Goal: Task Accomplishment & Management: Use online tool/utility

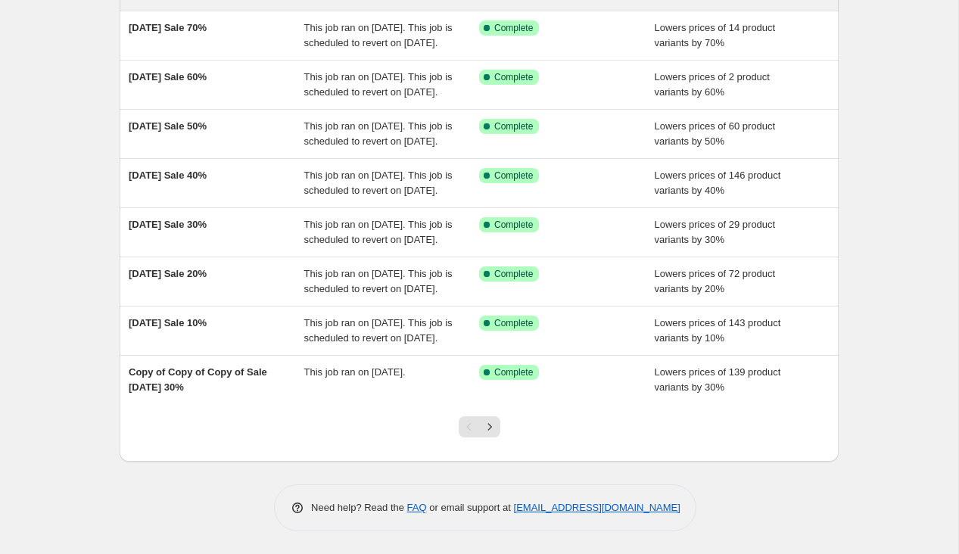
scroll to position [347, 0]
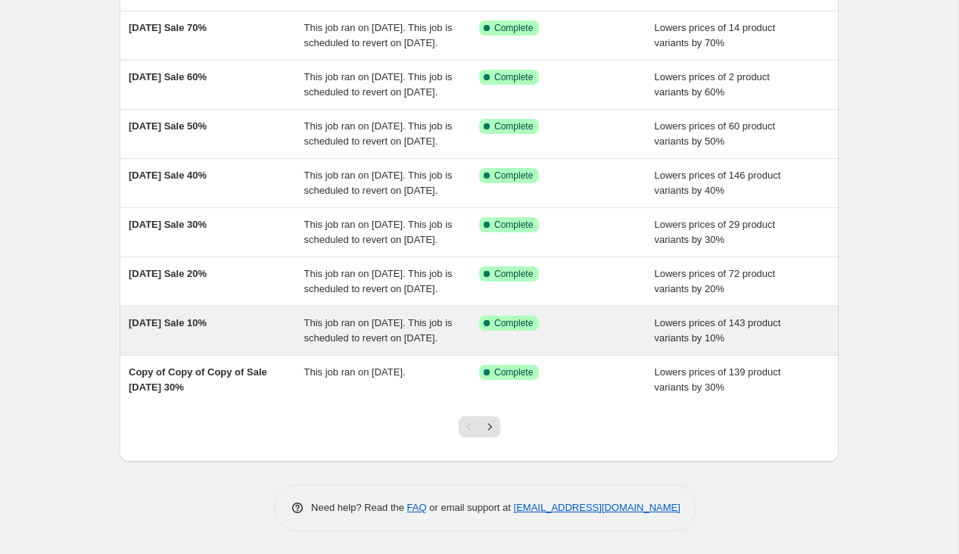
click at [309, 325] on span "This job ran on [DATE]. This job is scheduled to revert on [DATE]." at bounding box center [378, 330] width 148 height 26
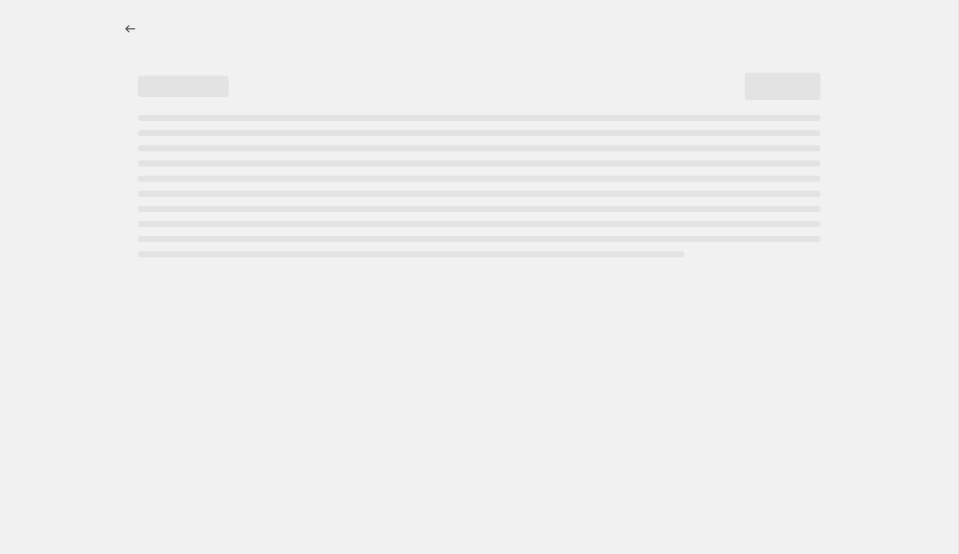
select select "percentage"
select select "collection"
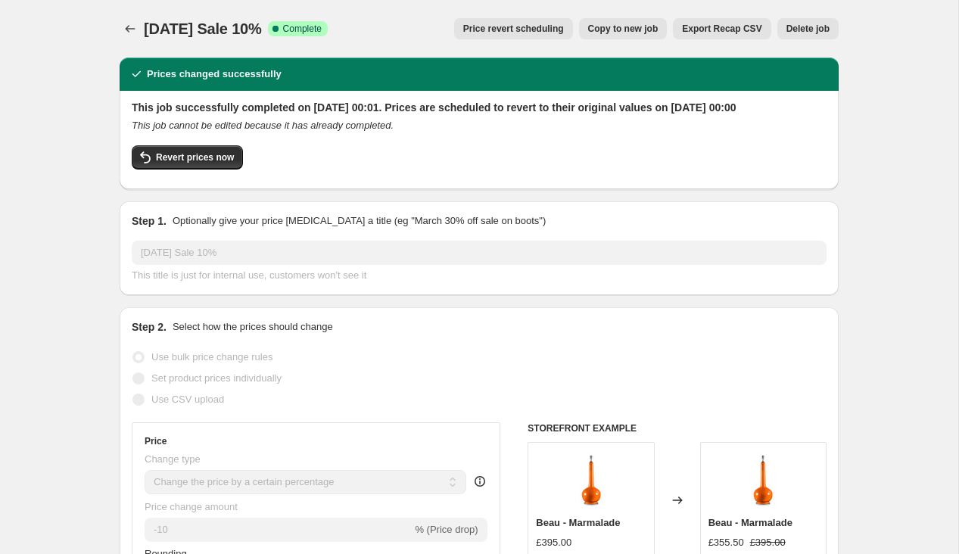
click at [631, 30] on span "Copy to new job" at bounding box center [623, 29] width 70 height 12
select select "percentage"
select select "collection"
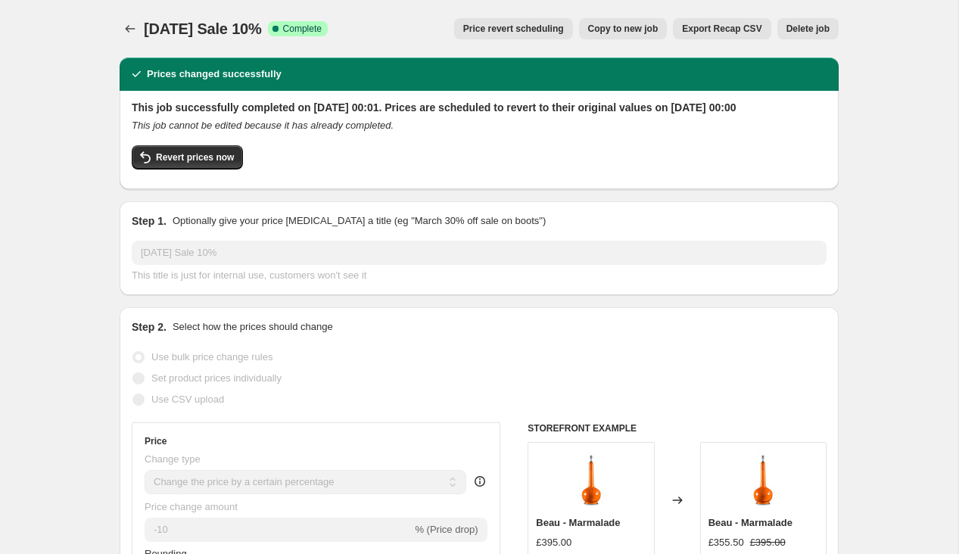
select select "collection"
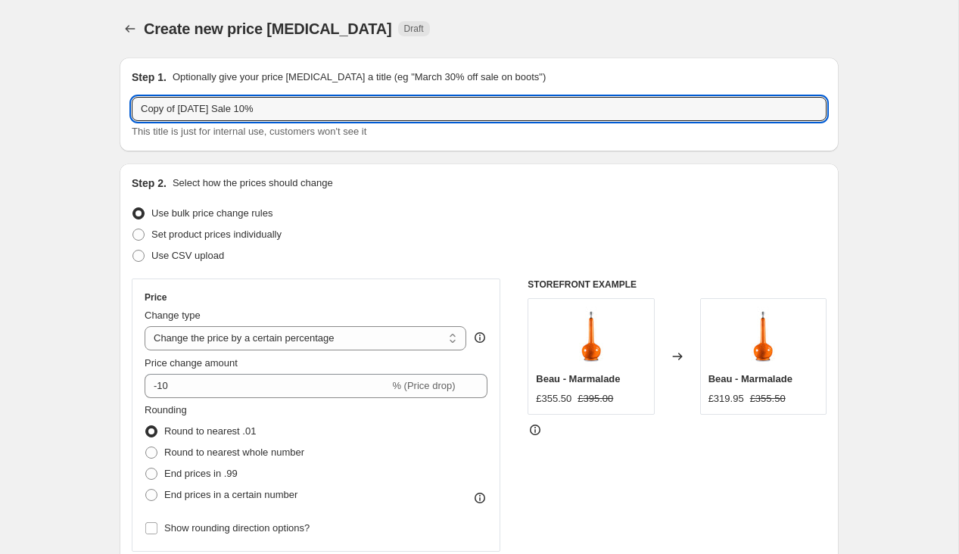
drag, startPoint x: 180, startPoint y: 109, endPoint x: 85, endPoint y: 109, distance: 94.6
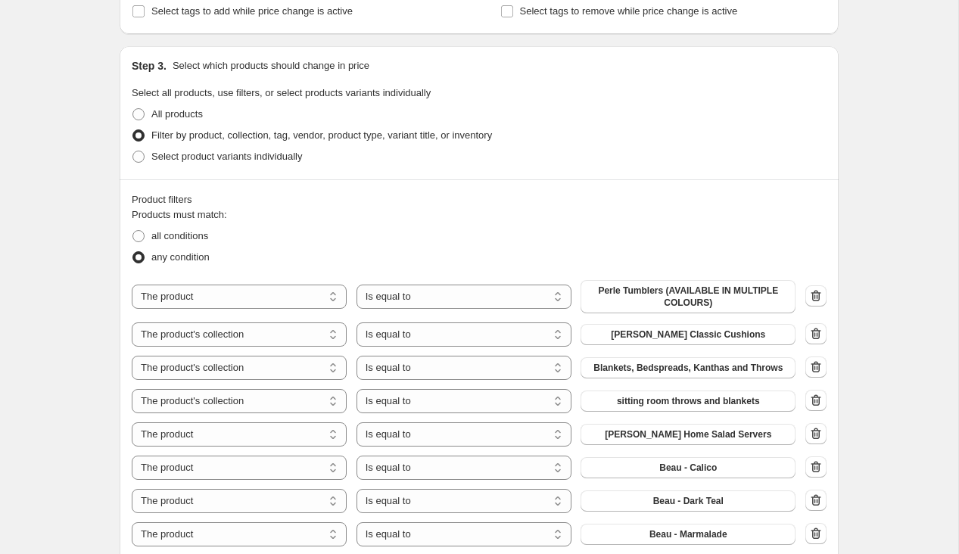
scroll to position [663, 0]
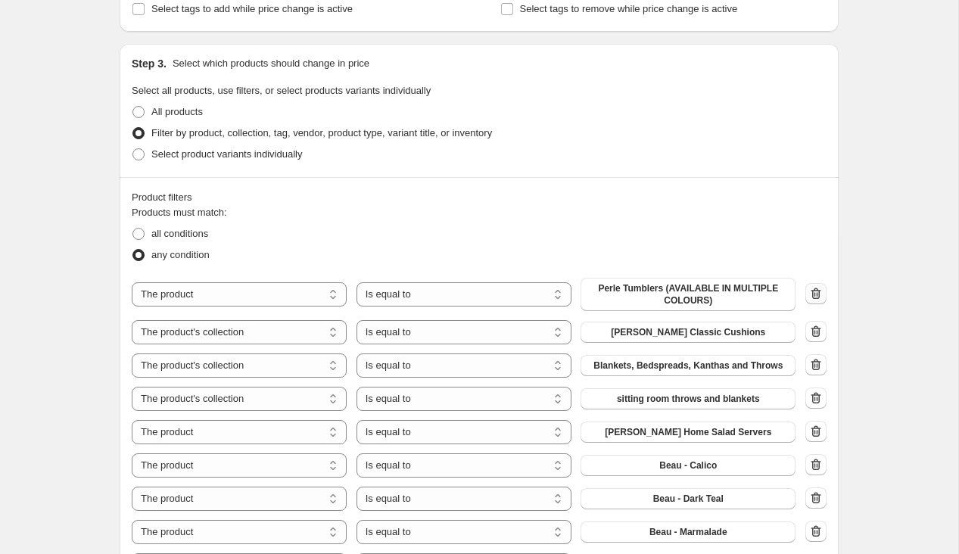
type input "Lampshades September 2025 Sale 10%"
click at [817, 296] on icon "button" at bounding box center [815, 293] width 15 height 15
select select "collection"
select select "product"
select select "collection"
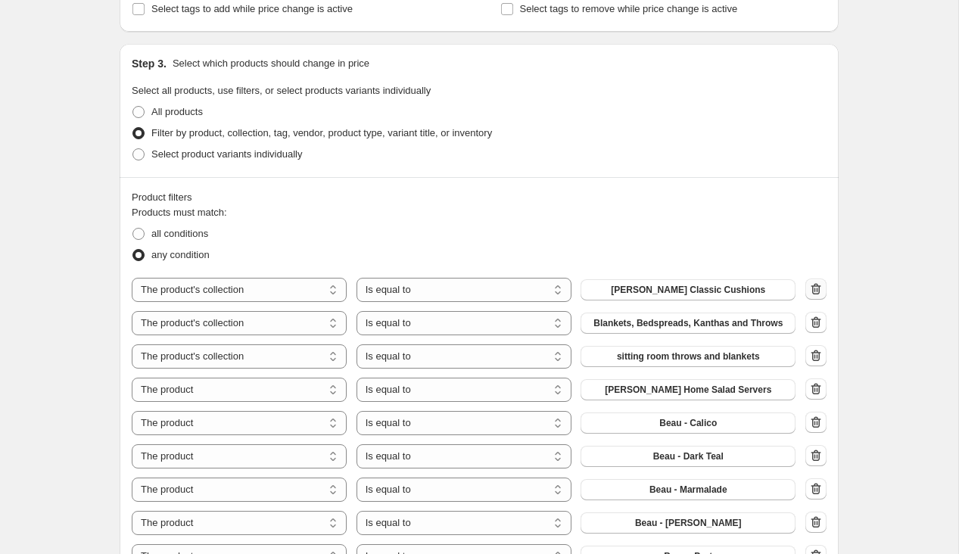
click at [817, 296] on icon "button" at bounding box center [815, 288] width 15 height 15
select select "product"
select select "collection"
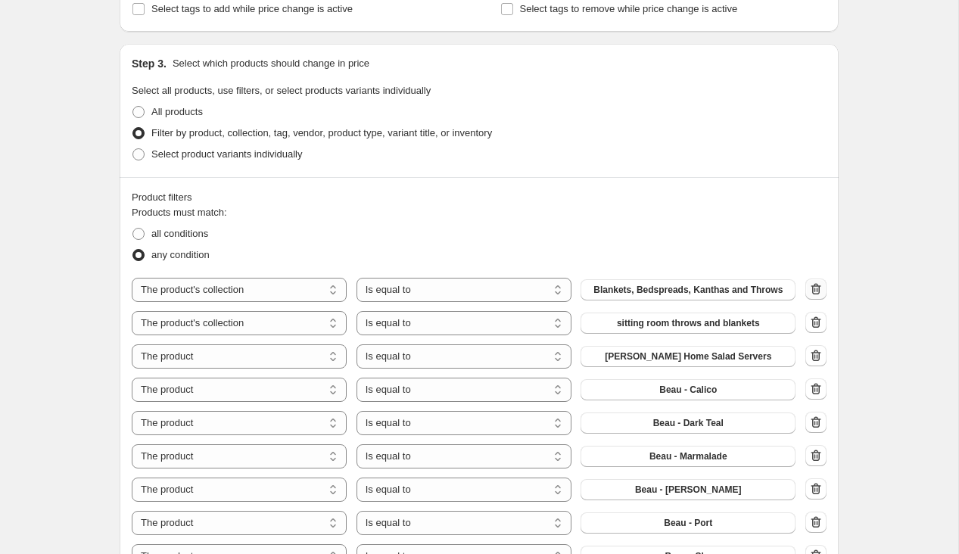
click at [817, 296] on icon "button" at bounding box center [815, 288] width 15 height 15
select select "product"
select select "collection"
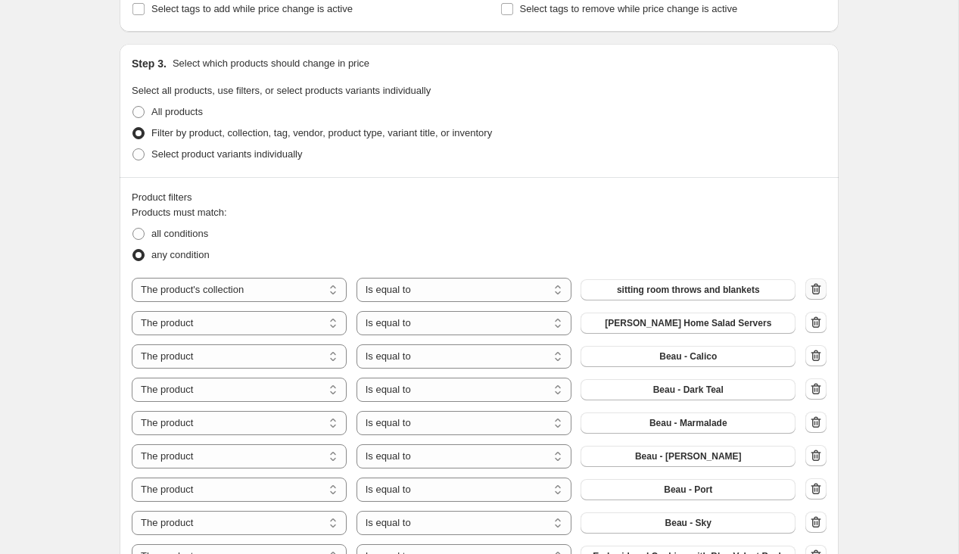
click at [817, 296] on icon "button" at bounding box center [815, 288] width 15 height 15
select select "product"
select select "collection"
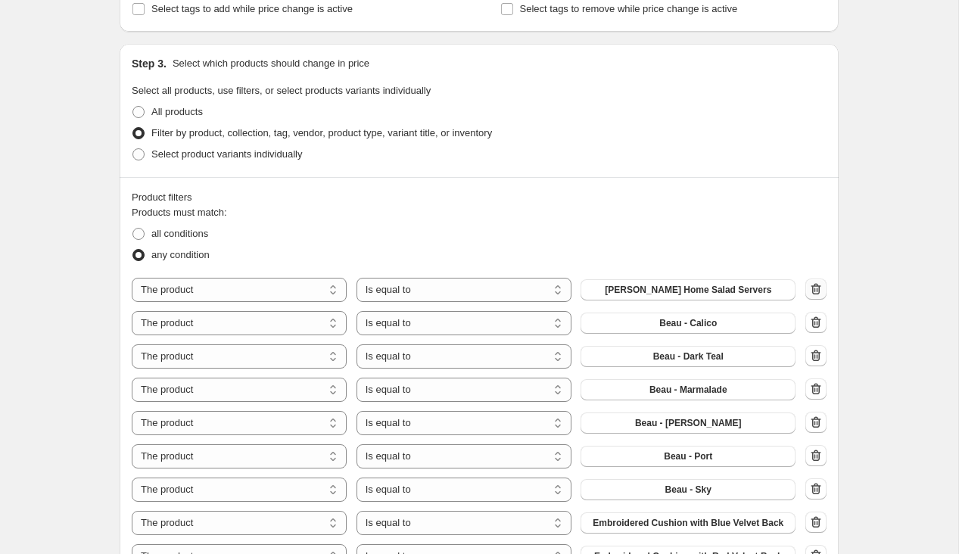
click at [817, 296] on icon "button" at bounding box center [815, 288] width 15 height 15
select select "collection"
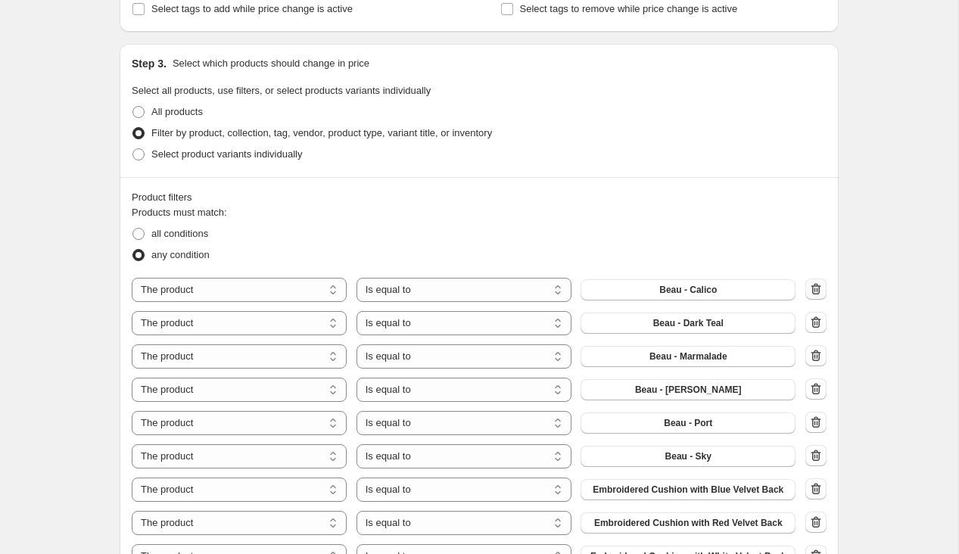
click at [817, 296] on icon "button" at bounding box center [815, 288] width 15 height 15
select select "collection"
click at [817, 296] on icon "button" at bounding box center [815, 288] width 15 height 15
select select "collection"
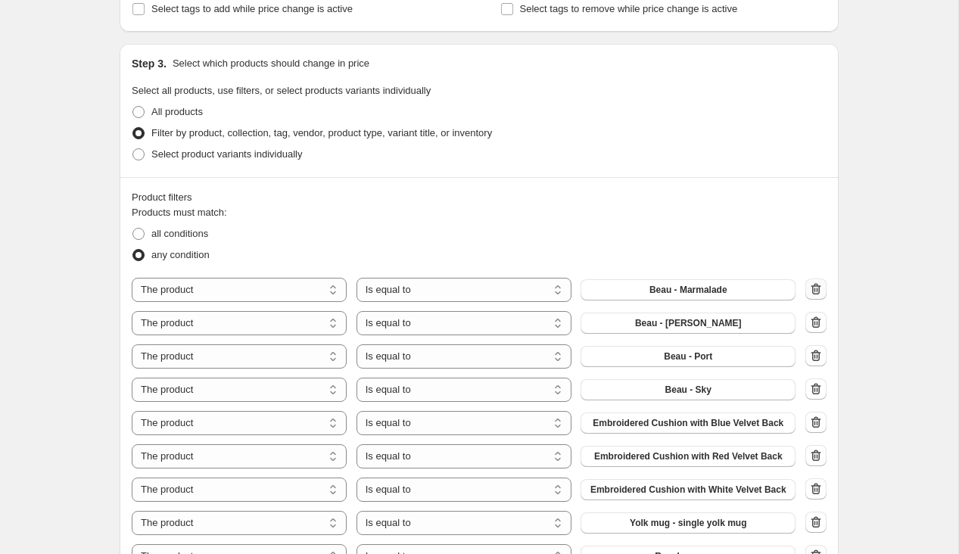
click at [817, 296] on icon "button" at bounding box center [815, 288] width 15 height 15
select select "collection"
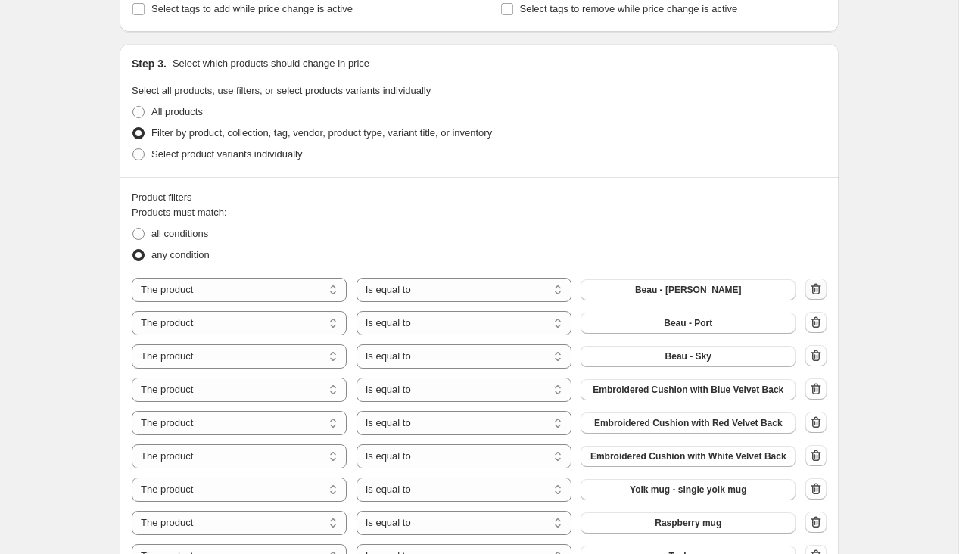
click at [817, 296] on icon "button" at bounding box center [815, 288] width 15 height 15
select select "collection"
click at [817, 296] on icon "button" at bounding box center [815, 288] width 15 height 15
select select "collection"
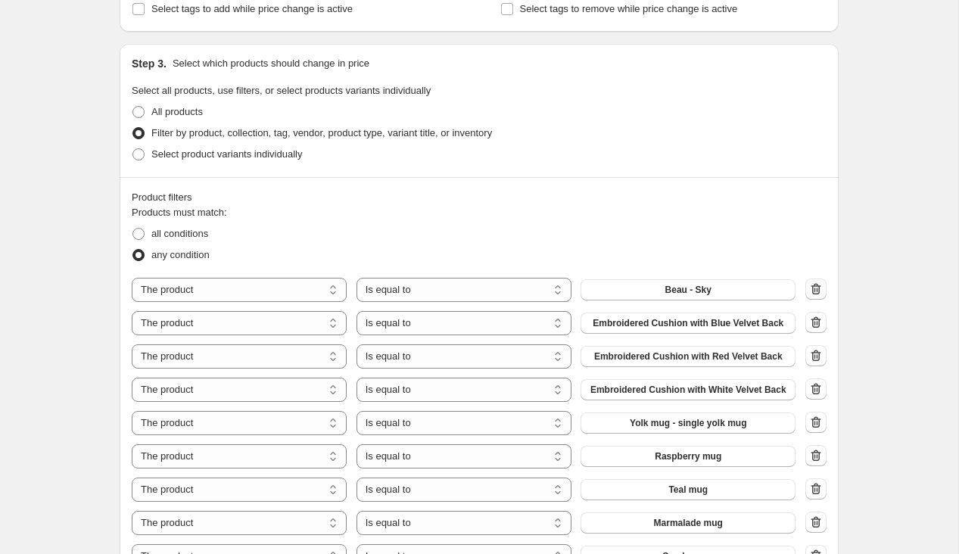
click at [817, 296] on icon "button" at bounding box center [815, 288] width 15 height 15
select select "collection"
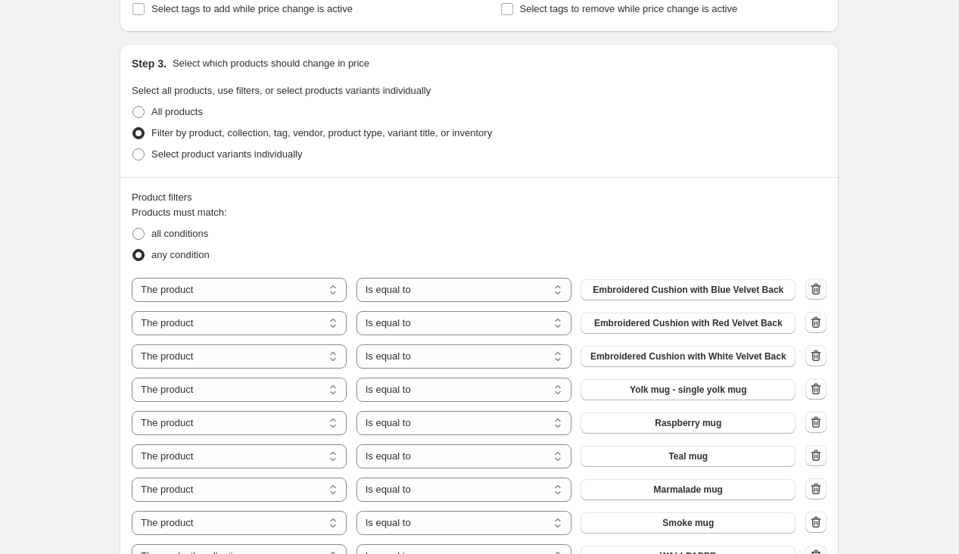
click at [817, 296] on icon "button" at bounding box center [815, 288] width 15 height 15
select select "collection"
click at [817, 296] on icon "button" at bounding box center [815, 288] width 15 height 15
select select "collection"
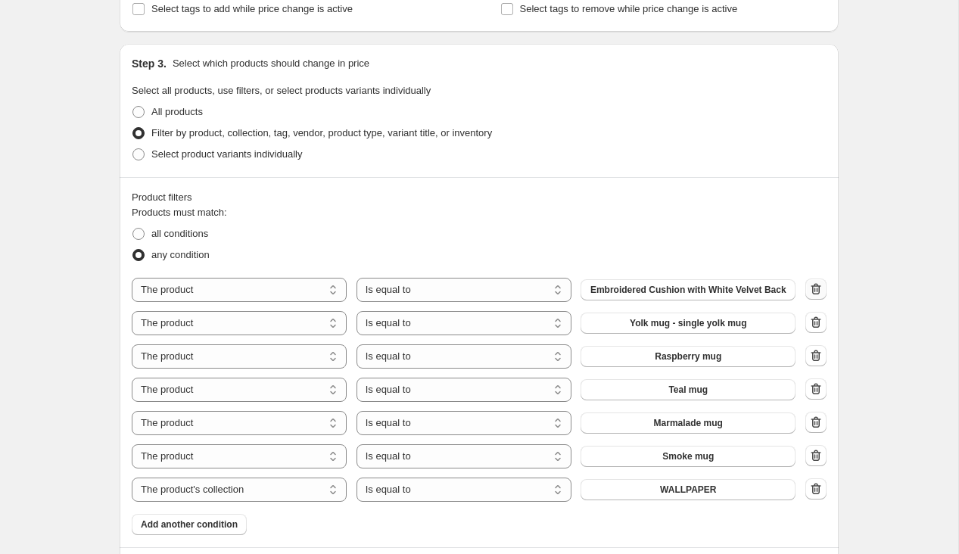
click at [817, 296] on icon "button" at bounding box center [815, 288] width 15 height 15
select select "collection"
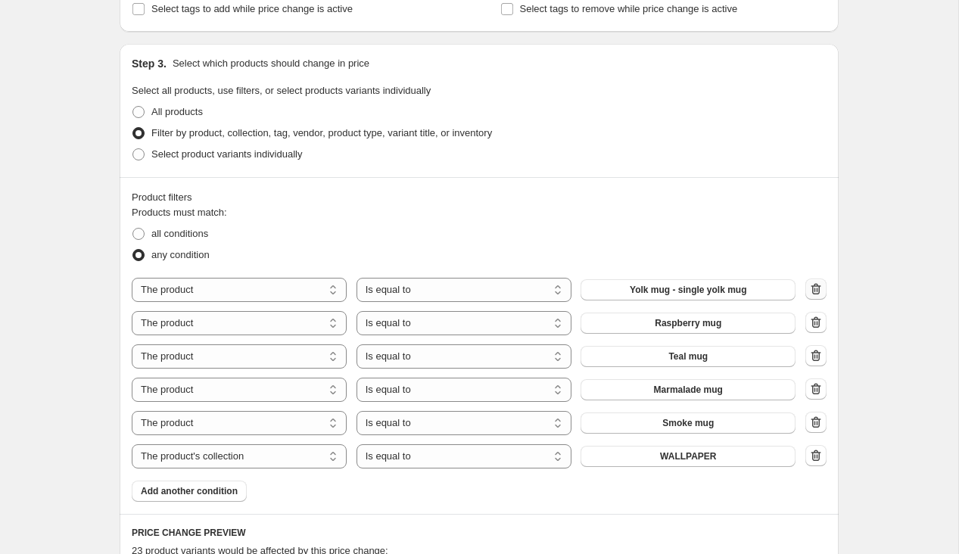
click at [817, 296] on icon "button" at bounding box center [815, 288] width 15 height 15
select select "collection"
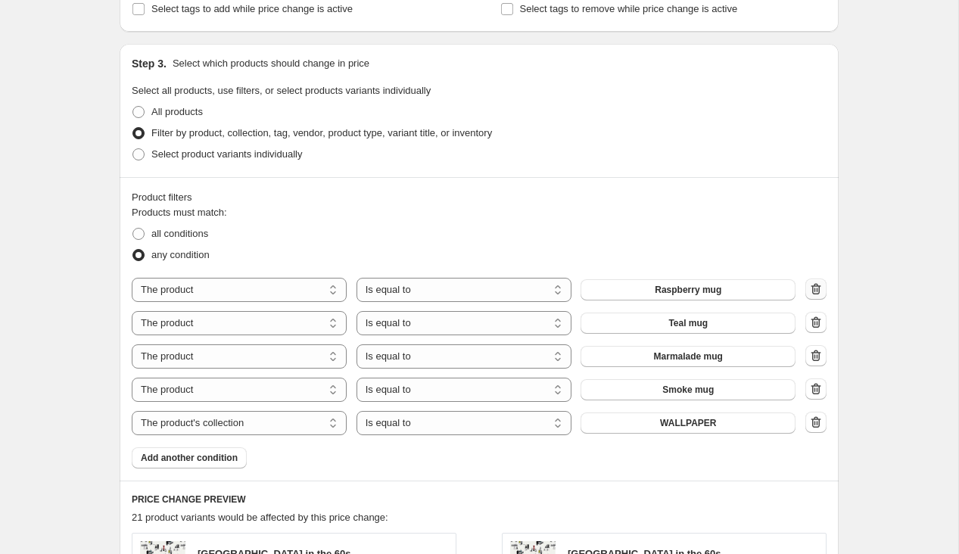
click at [817, 296] on icon "button" at bounding box center [815, 288] width 15 height 15
select select "collection"
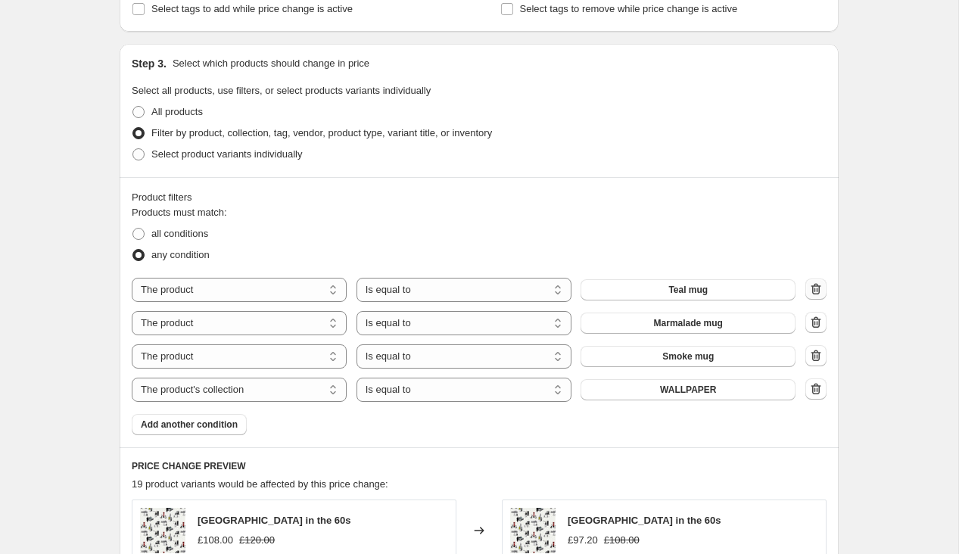
click at [817, 296] on icon "button" at bounding box center [815, 288] width 15 height 15
select select "collection"
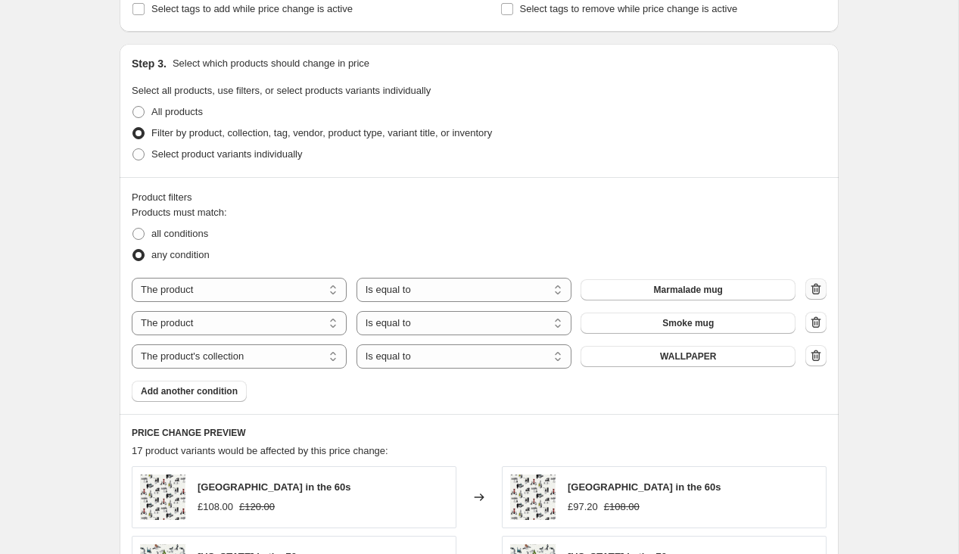
click at [817, 296] on icon "button" at bounding box center [815, 288] width 15 height 15
select select "collection"
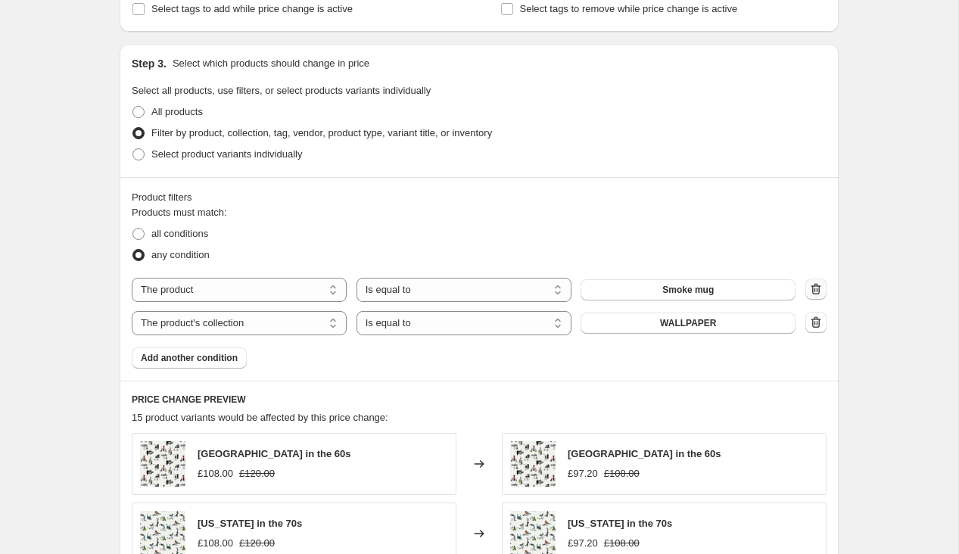
click at [817, 296] on icon "button" at bounding box center [815, 288] width 15 height 15
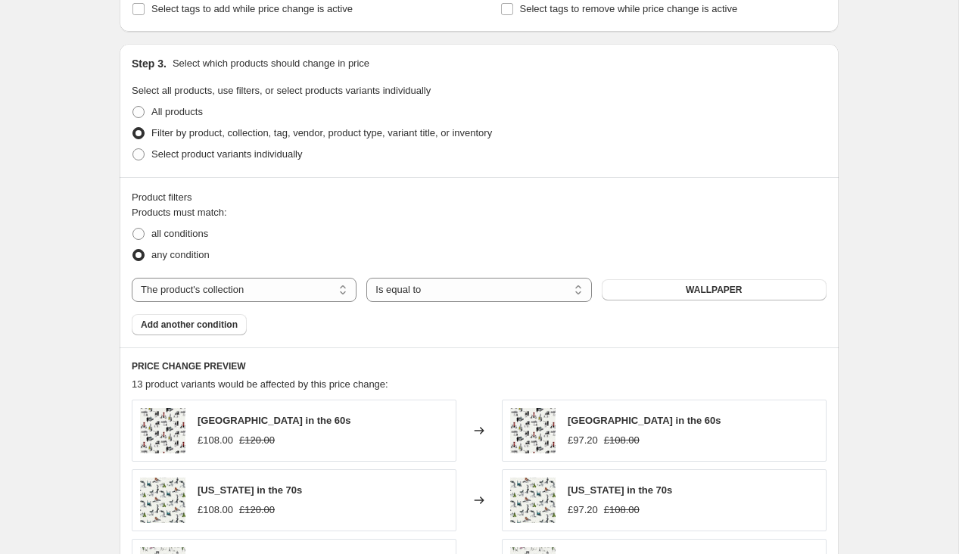
click at [817, 296] on button "WALLPAPER" at bounding box center [713, 289] width 225 height 21
click at [266, 294] on select "The product The product's collection The product's tag The product's vendor The…" at bounding box center [244, 290] width 225 height 24
select select "product"
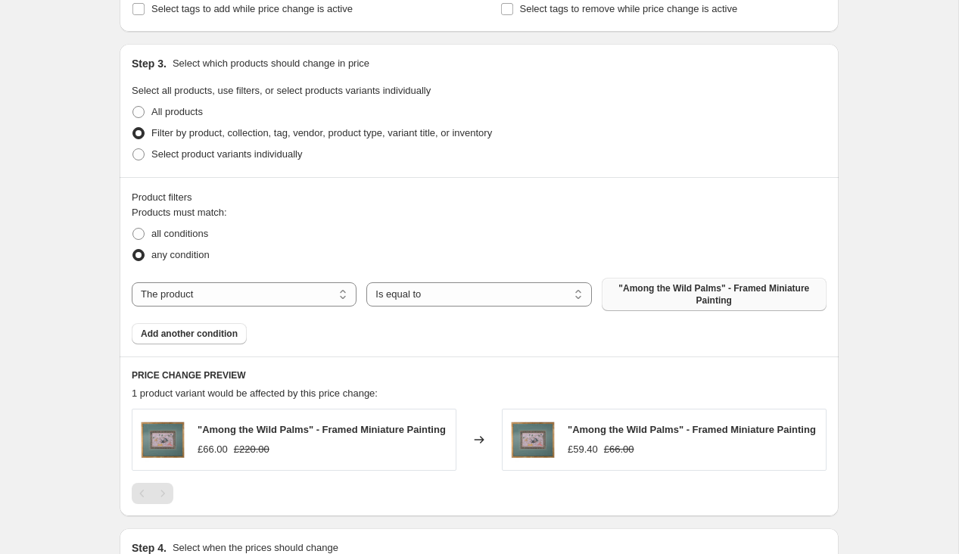
click at [664, 294] on span ""Among the Wild Palms" - Framed Miniature Painting" at bounding box center [714, 294] width 207 height 24
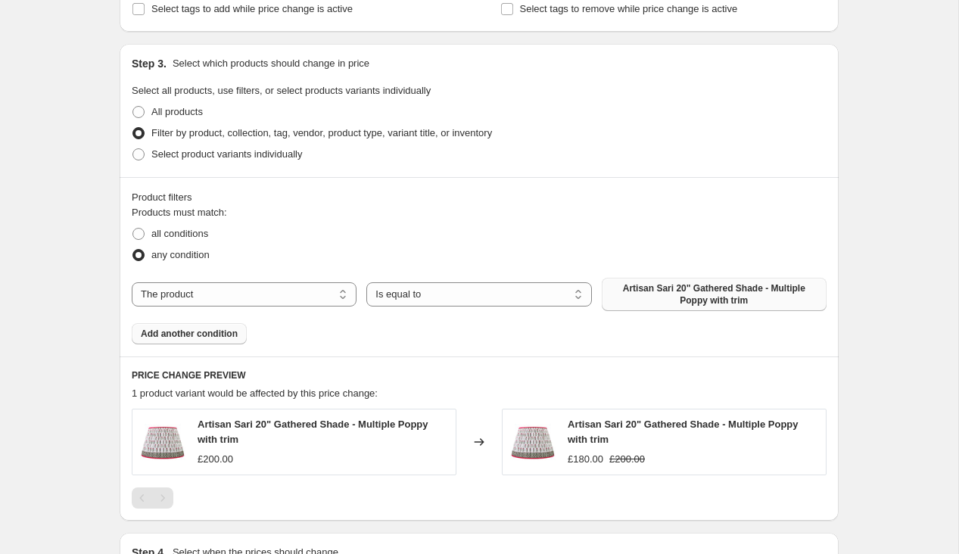
click at [219, 337] on span "Add another condition" at bounding box center [189, 334] width 97 height 12
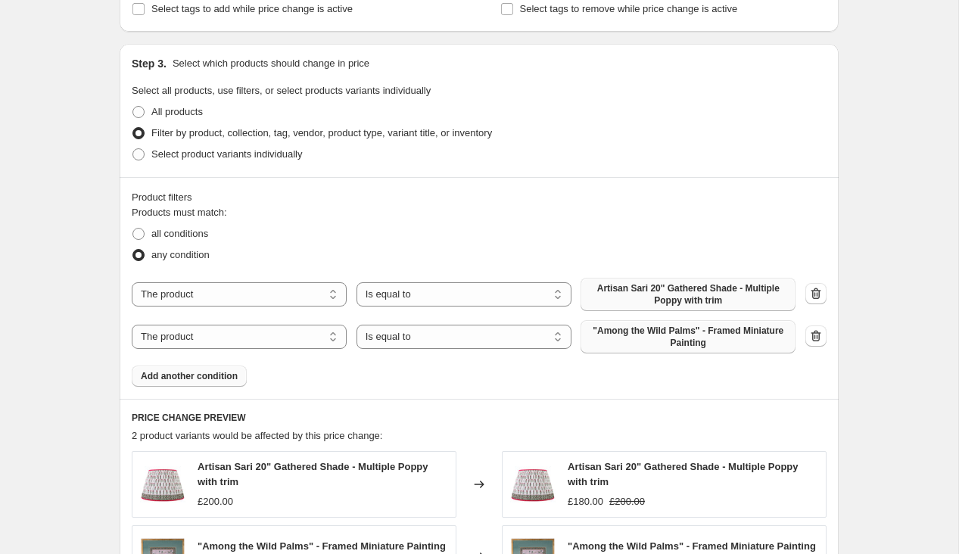
click at [658, 348] on button ""Among the Wild Palms" - Framed Miniature Painting" at bounding box center [687, 336] width 215 height 33
click at [190, 378] on span "Add another condition" at bounding box center [189, 376] width 97 height 12
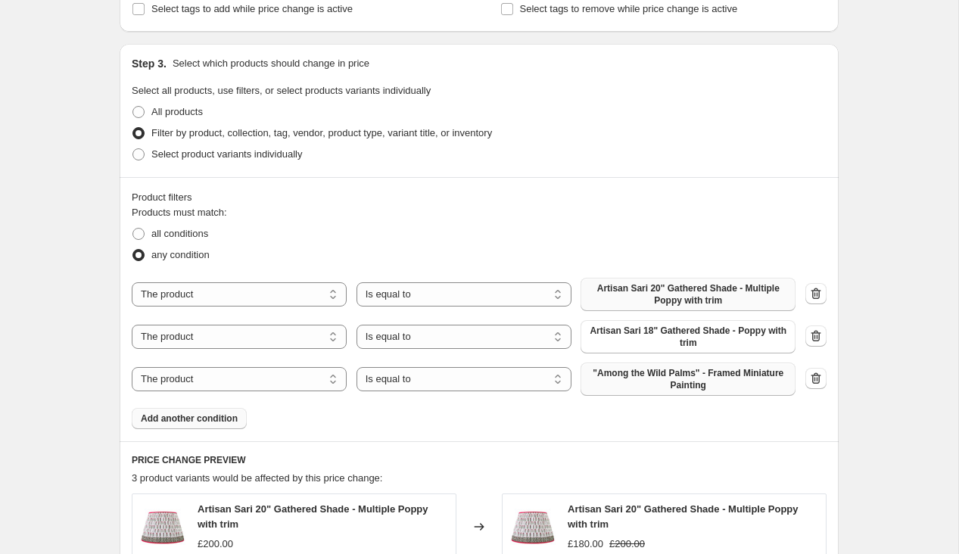
click at [639, 378] on span ""Among the Wild Palms" - Framed Miniature Painting" at bounding box center [687, 379] width 197 height 24
click at [237, 410] on button "Add another condition" at bounding box center [189, 418] width 115 height 21
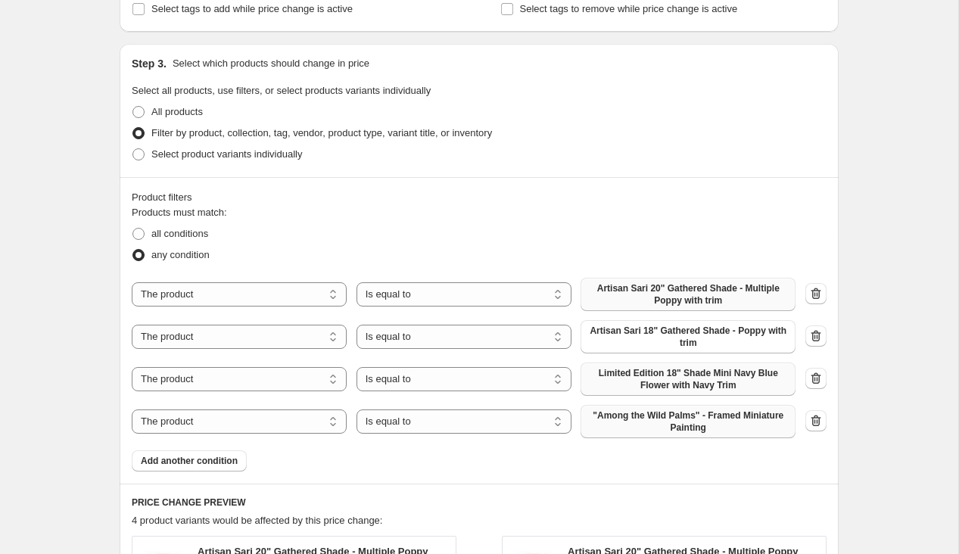
click at [651, 424] on span ""Among the Wild Palms" - Framed Miniature Painting" at bounding box center [687, 421] width 197 height 24
click at [176, 463] on span "Add another condition" at bounding box center [189, 461] width 97 height 12
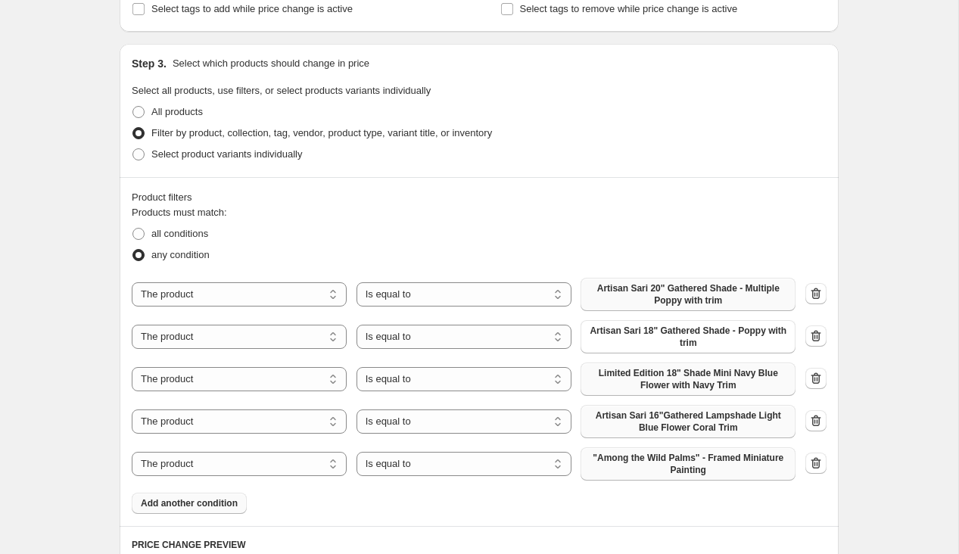
click at [707, 471] on span ""Among the Wild Palms" - Framed Miniature Painting" at bounding box center [687, 464] width 197 height 24
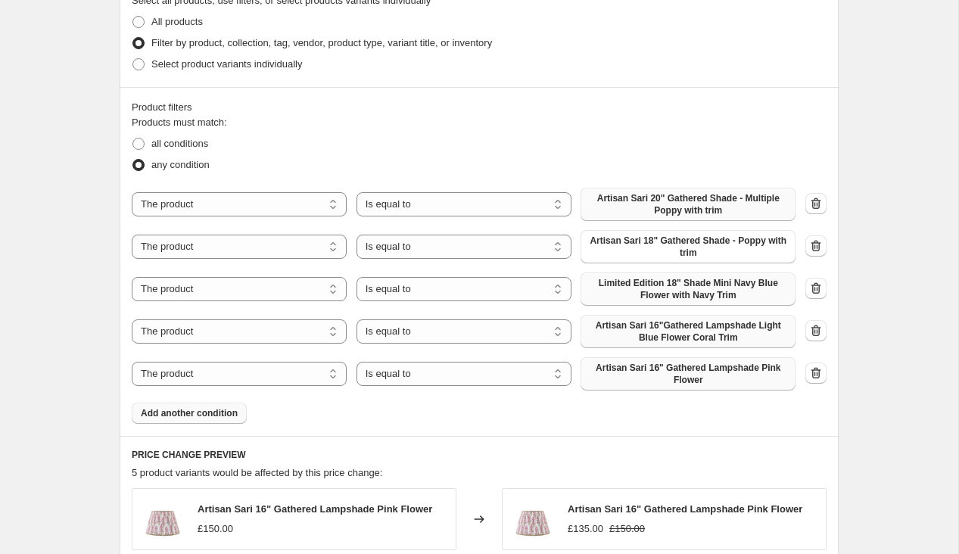
scroll to position [774, 0]
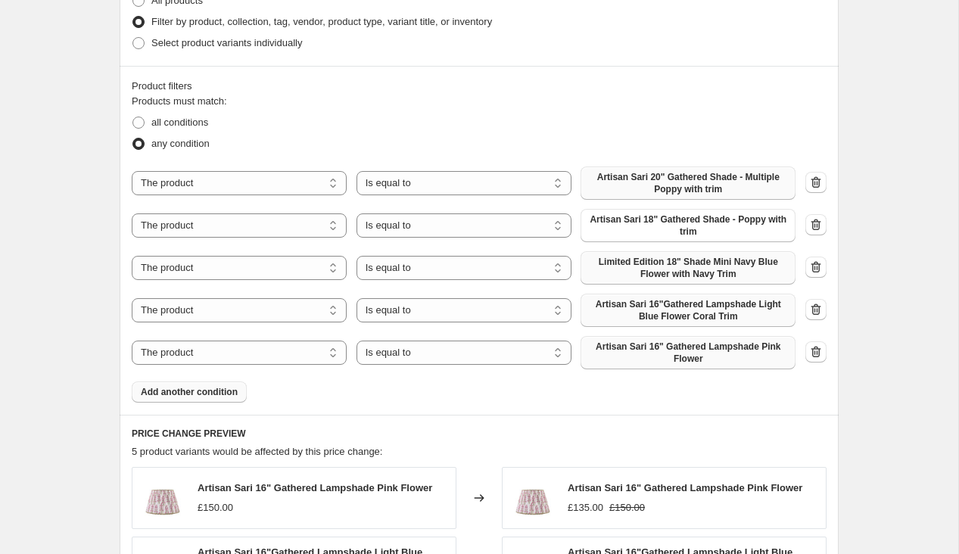
click at [182, 394] on span "Add another condition" at bounding box center [189, 392] width 97 height 12
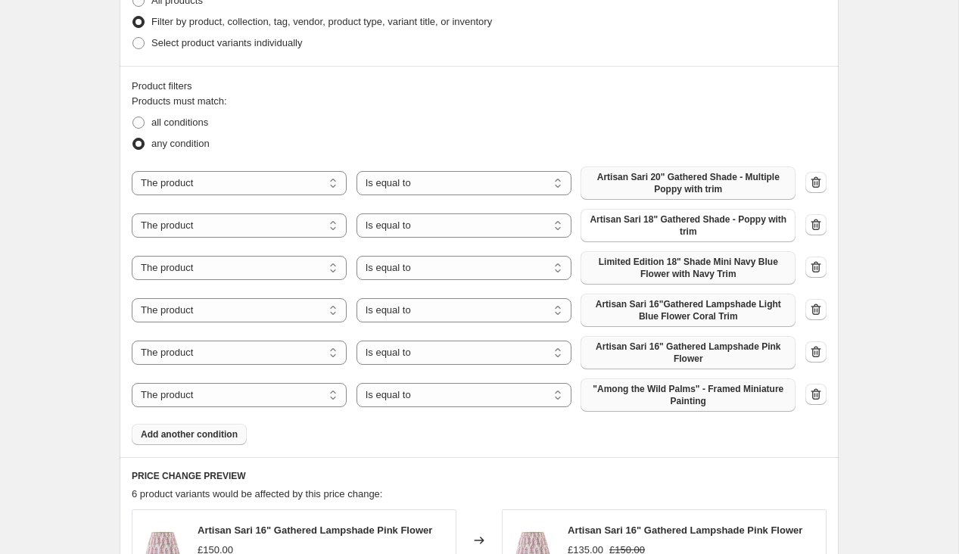
click at [639, 397] on span ""Among the Wild Palms" - Framed Miniature Painting" at bounding box center [687, 395] width 197 height 24
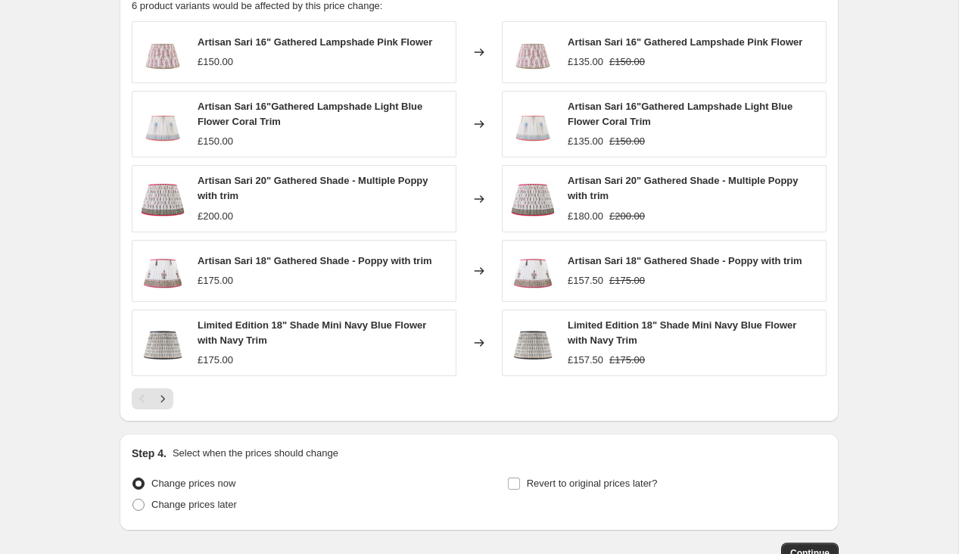
scroll to position [1364, 0]
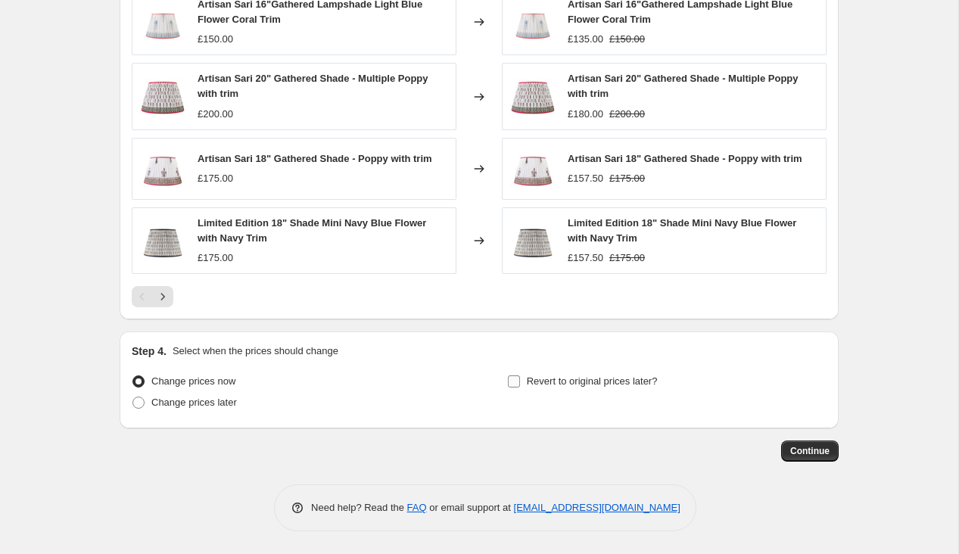
click at [509, 382] on input "Revert to original prices later?" at bounding box center [514, 381] width 12 height 12
checkbox input "true"
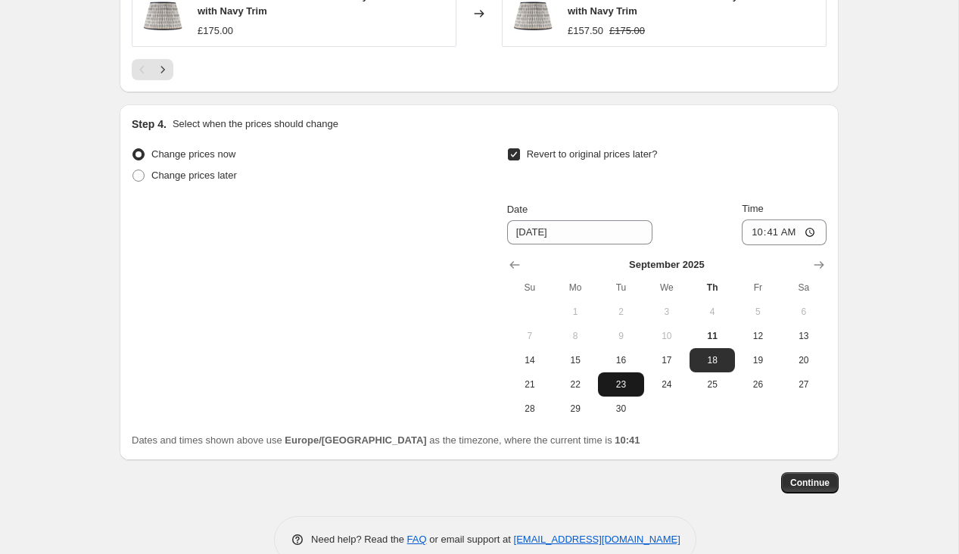
scroll to position [1593, 0]
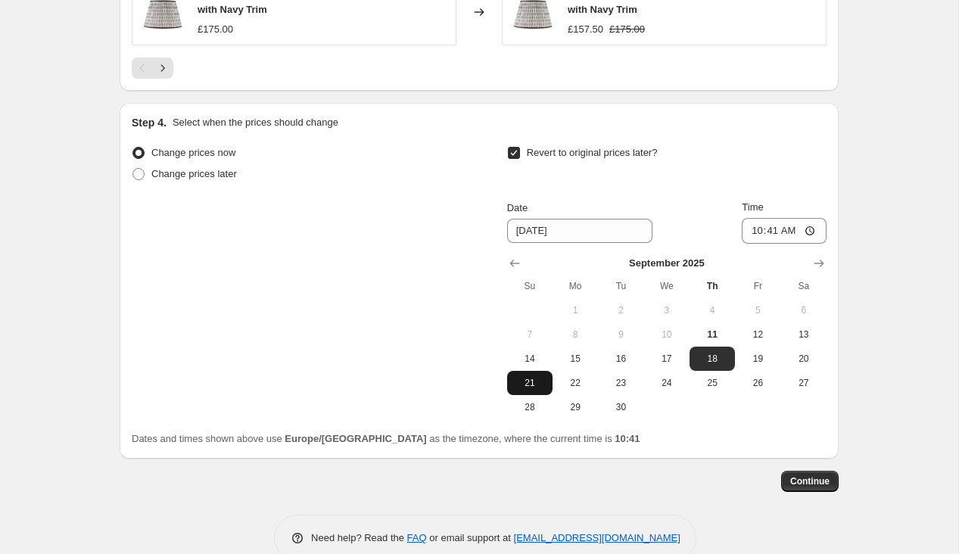
click at [536, 386] on span "21" at bounding box center [529, 383] width 33 height 12
type input "9/21/2025"
click at [807, 235] on input "10:41" at bounding box center [783, 231] width 85 height 26
click at [788, 232] on input "10:41" at bounding box center [783, 231] width 85 height 26
click at [769, 232] on input "10:41" at bounding box center [783, 231] width 85 height 26
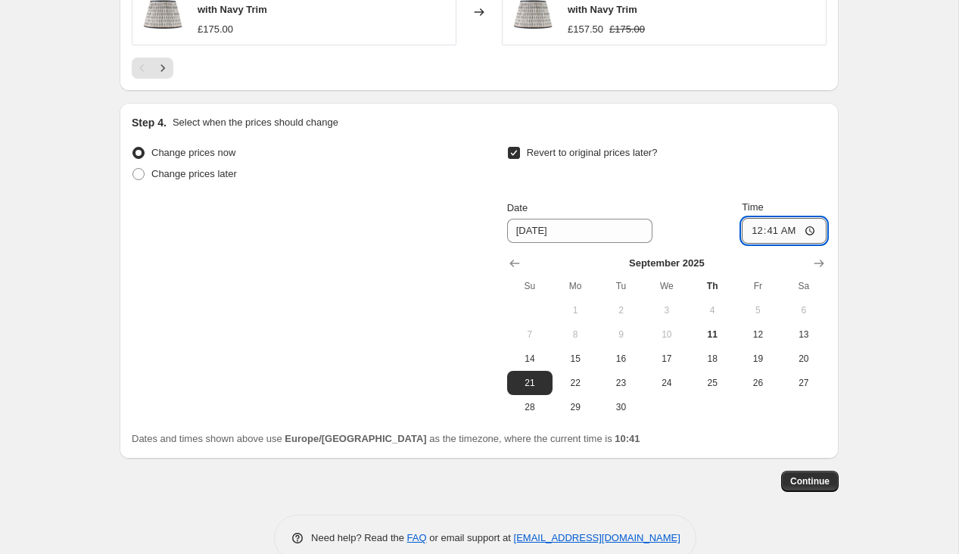
type input "00:00"
click at [810, 485] on span "Continue" at bounding box center [809, 481] width 39 height 12
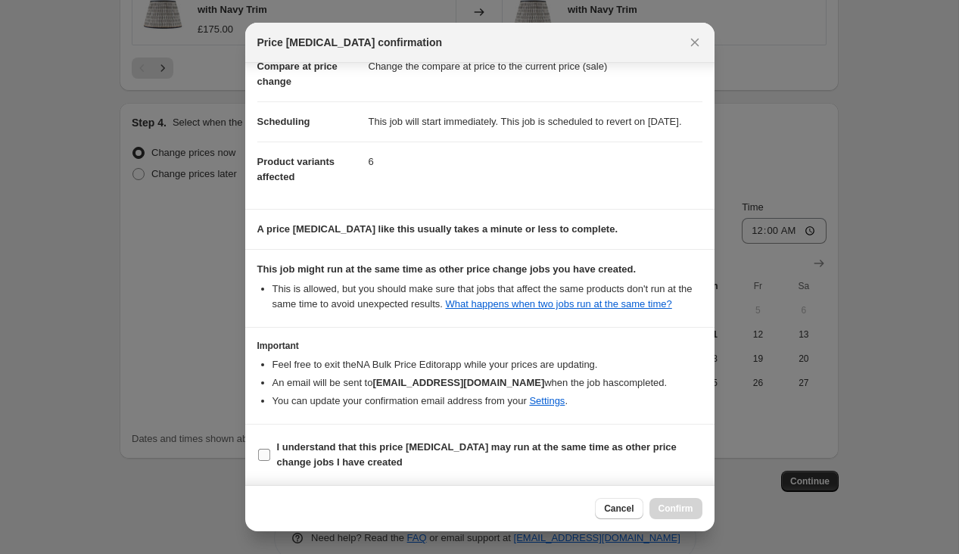
scroll to position [106, 0]
click at [551, 466] on span "I understand that this price change job may run at the same time as other price…" at bounding box center [489, 455] width 425 height 30
click at [270, 461] on input "I understand that this price change job may run at the same time as other price…" at bounding box center [264, 455] width 12 height 12
checkbox input "true"
click at [696, 506] on button "Confirm" at bounding box center [675, 508] width 53 height 21
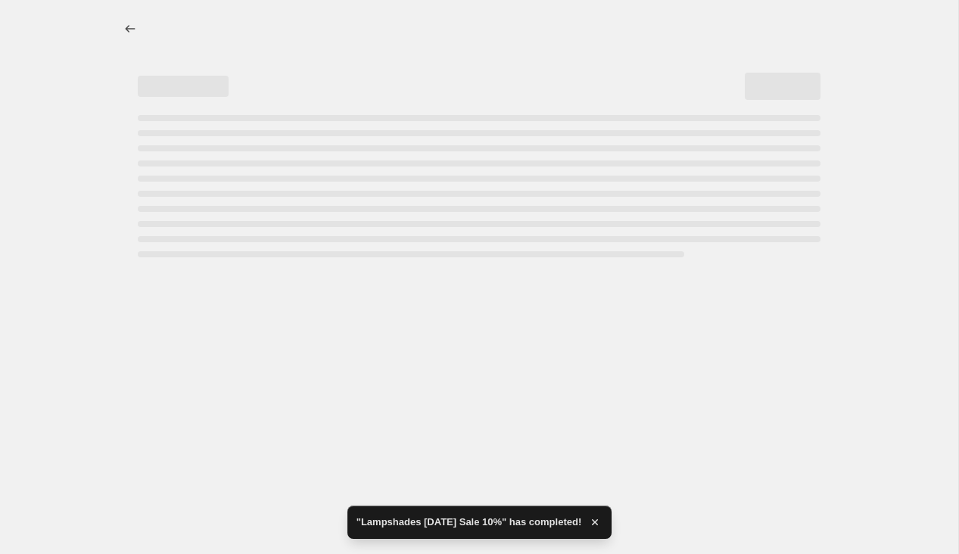
select select "percentage"
